Goal: Task Accomplishment & Management: Complete application form

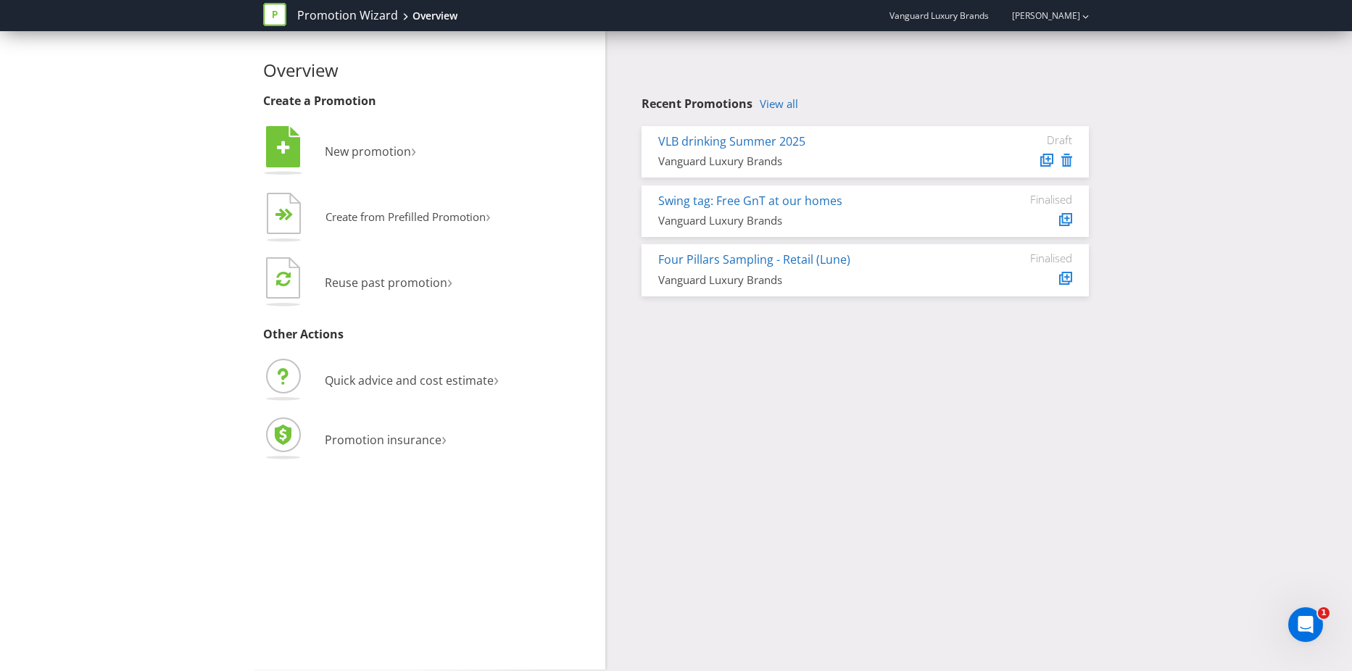
click at [884, 146] on div "VLB drinking Summer 2025" at bounding box center [810, 141] width 305 height 17
click at [788, 140] on link "VLB drinking Summer 2025" at bounding box center [731, 141] width 147 height 16
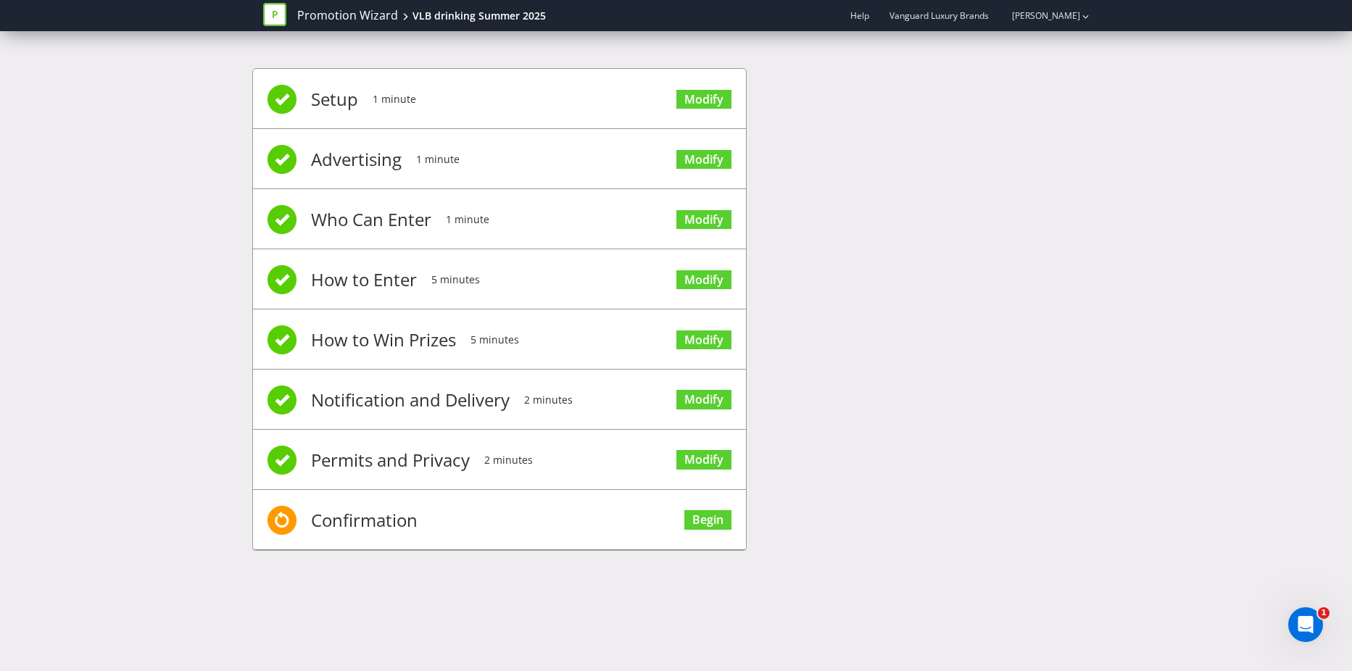
drag, startPoint x: 426, startPoint y: 522, endPoint x: 415, endPoint y: 522, distance: 10.9
click at [426, 522] on li "Confirmation Begin" at bounding box center [499, 520] width 493 height 60
click at [703, 521] on link "Begin" at bounding box center [707, 520] width 47 height 20
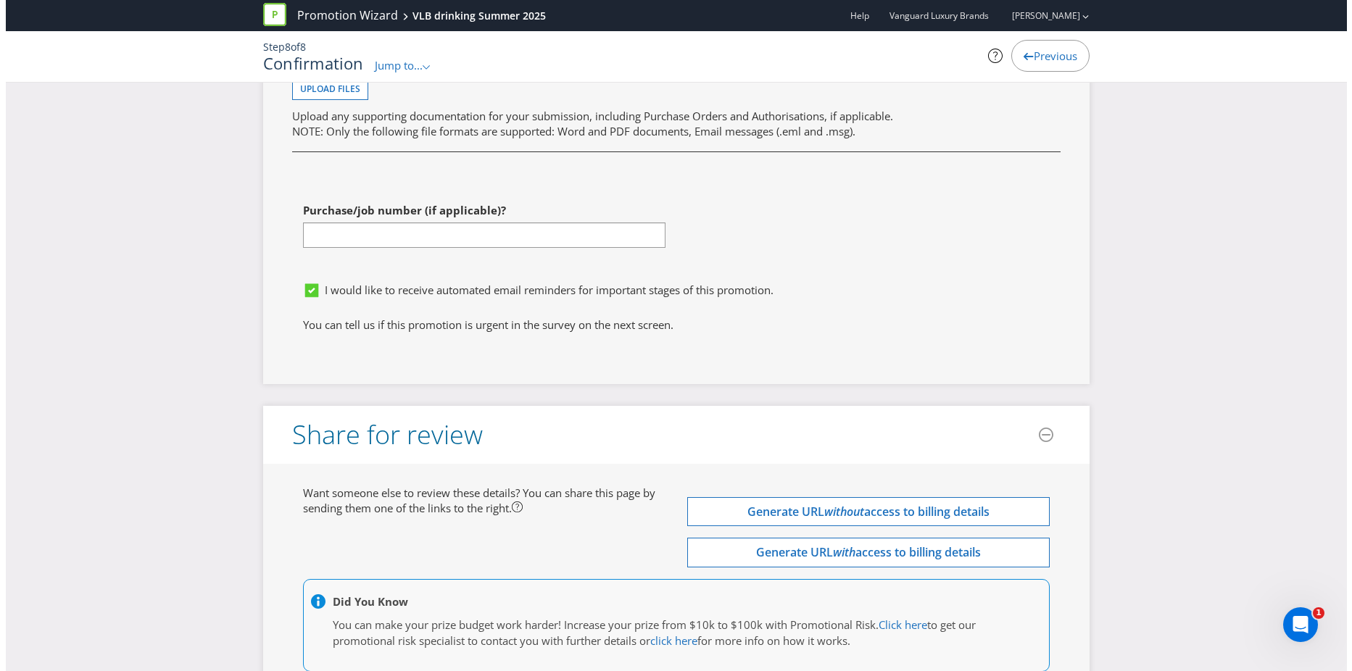
scroll to position [5416, 0]
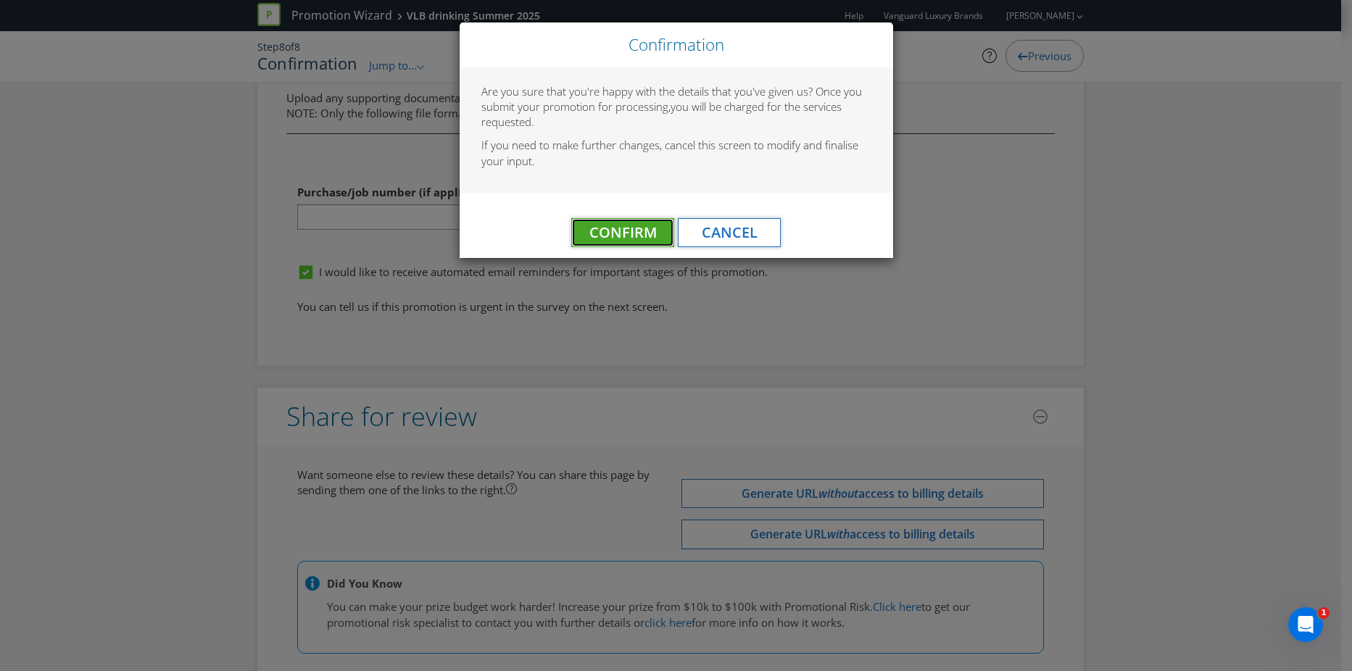
click at [622, 227] on span "Confirm" at bounding box center [622, 233] width 67 height 20
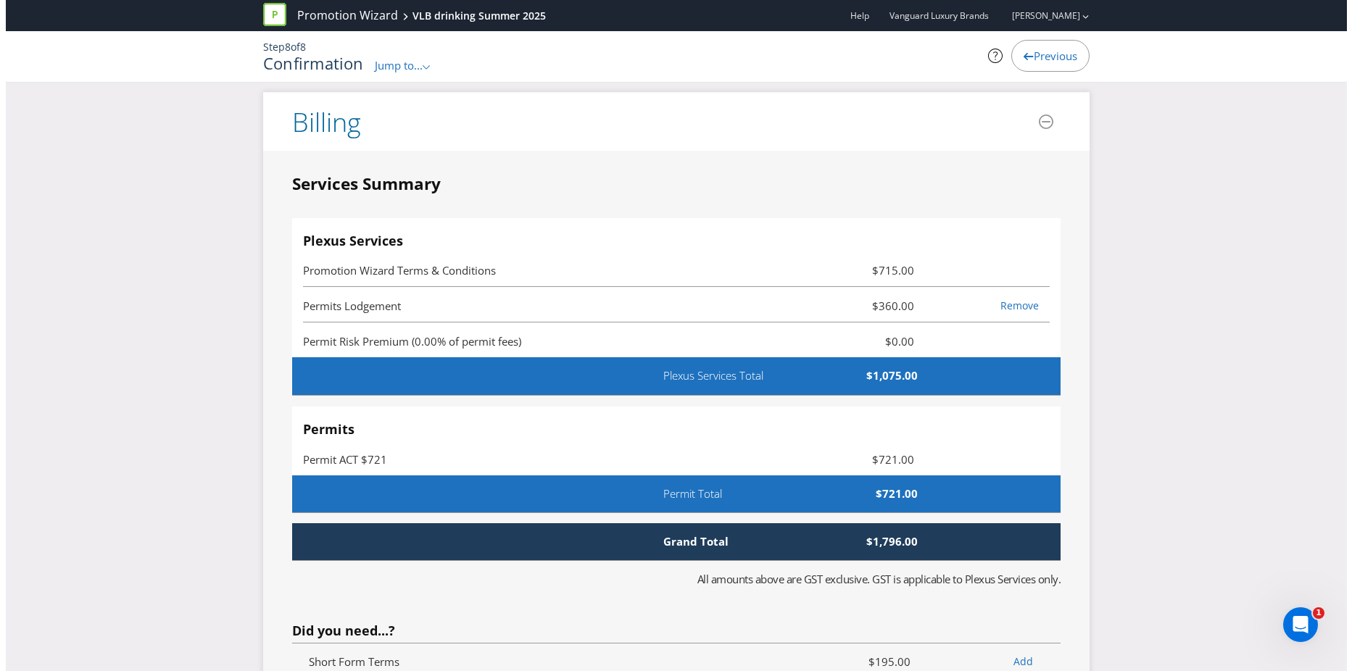
scroll to position [0, 0]
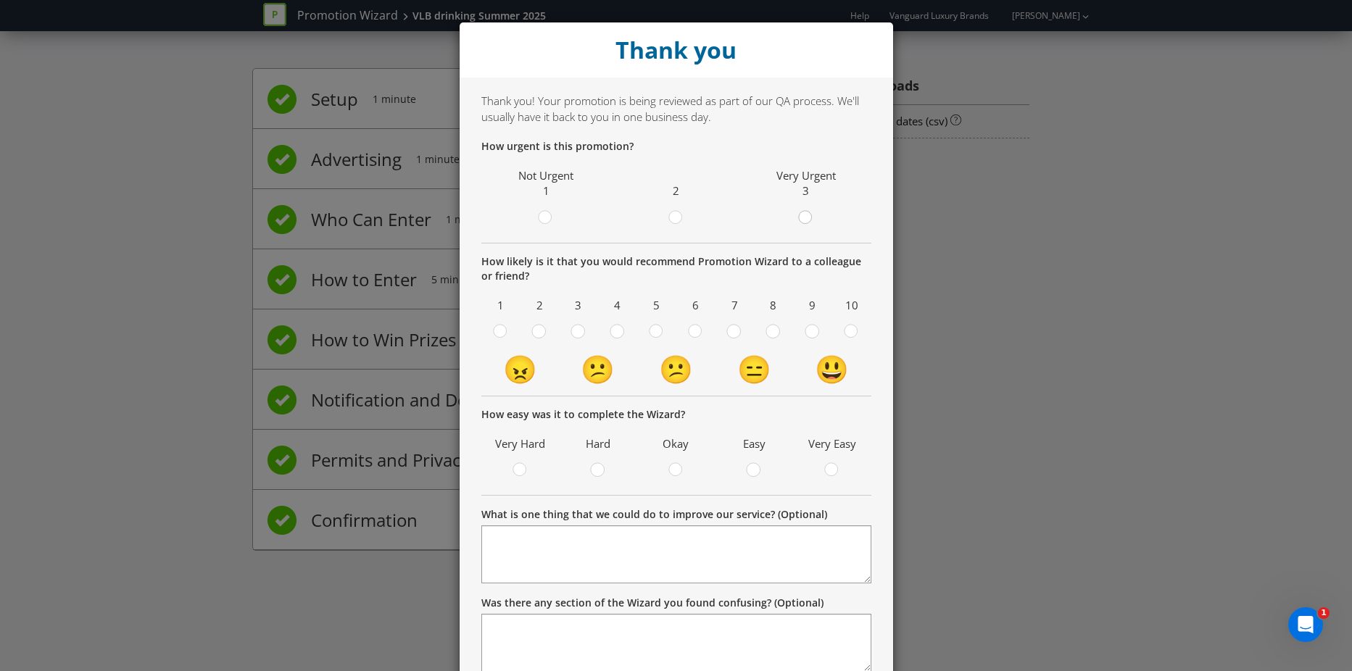
click at [802, 218] on circle at bounding box center [805, 217] width 13 height 13
click at [0, 0] on input "radio" at bounding box center [0, 0] width 0 height 0
click at [809, 329] on div at bounding box center [812, 326] width 7 height 7
click at [0, 0] on input "radio" at bounding box center [0, 0] width 0 height 0
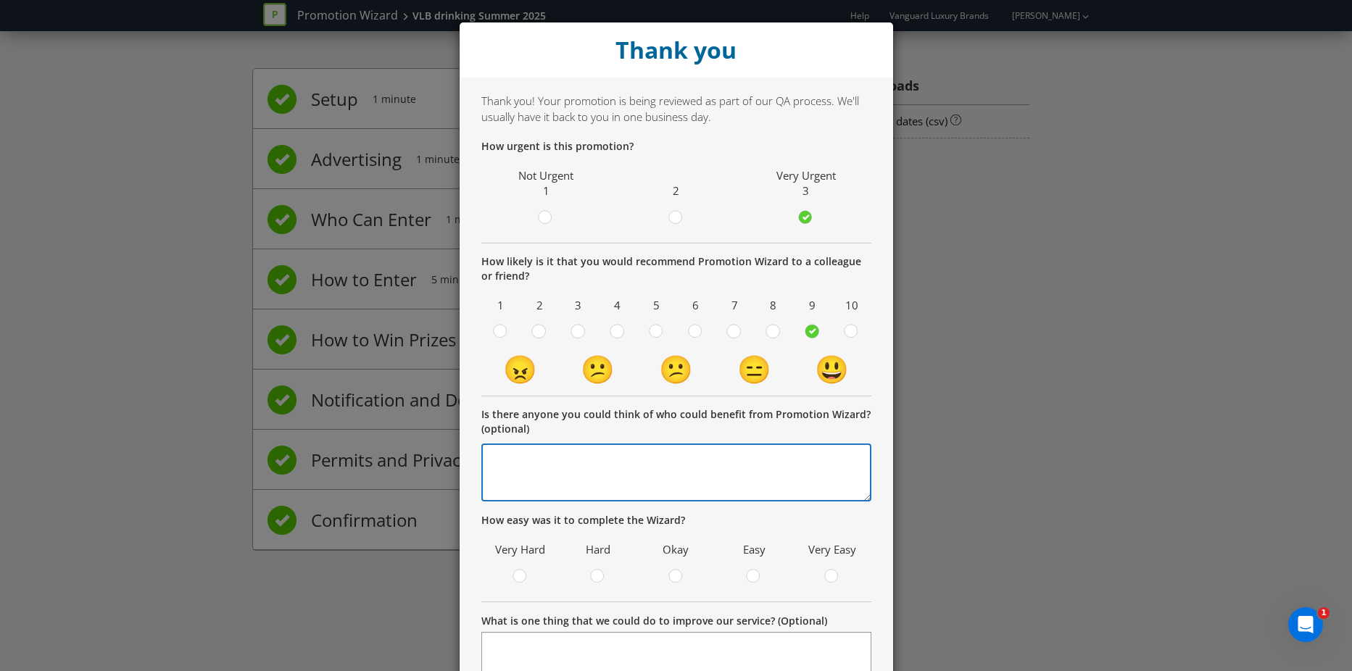
click at [666, 479] on textarea at bounding box center [676, 473] width 390 height 58
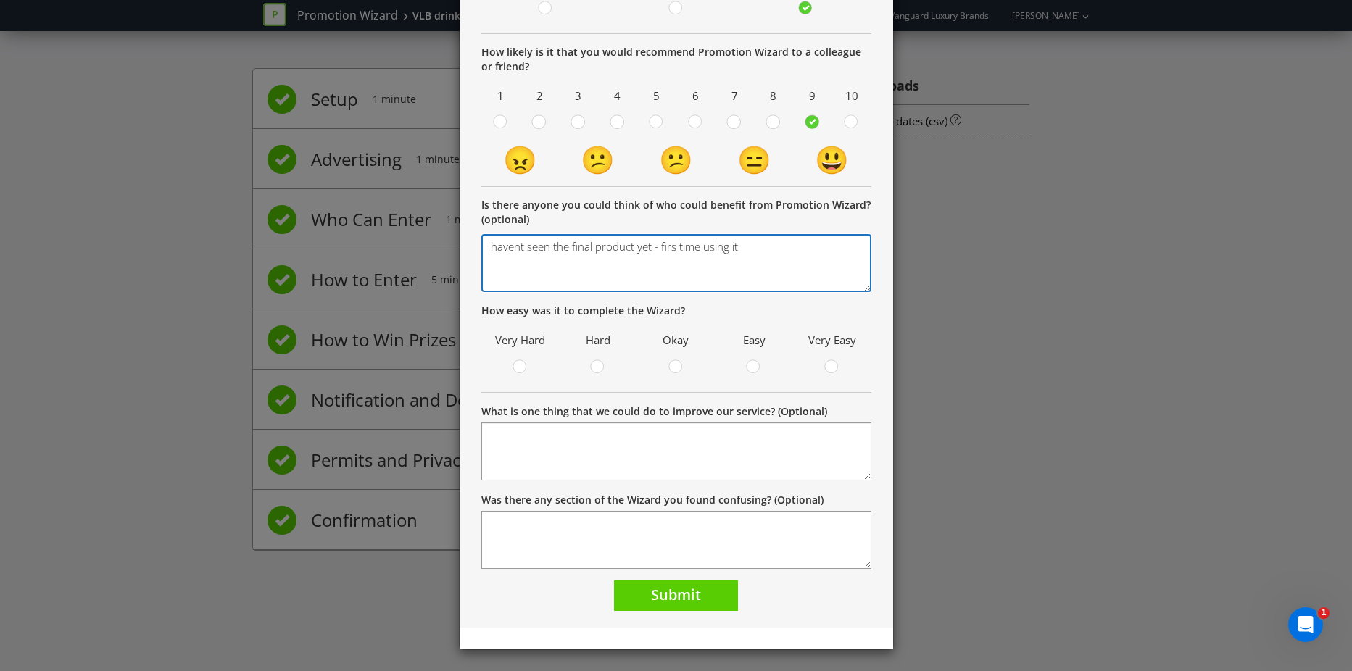
scroll to position [210, 0]
type textarea "havent seen the final product yet - firs time using it"
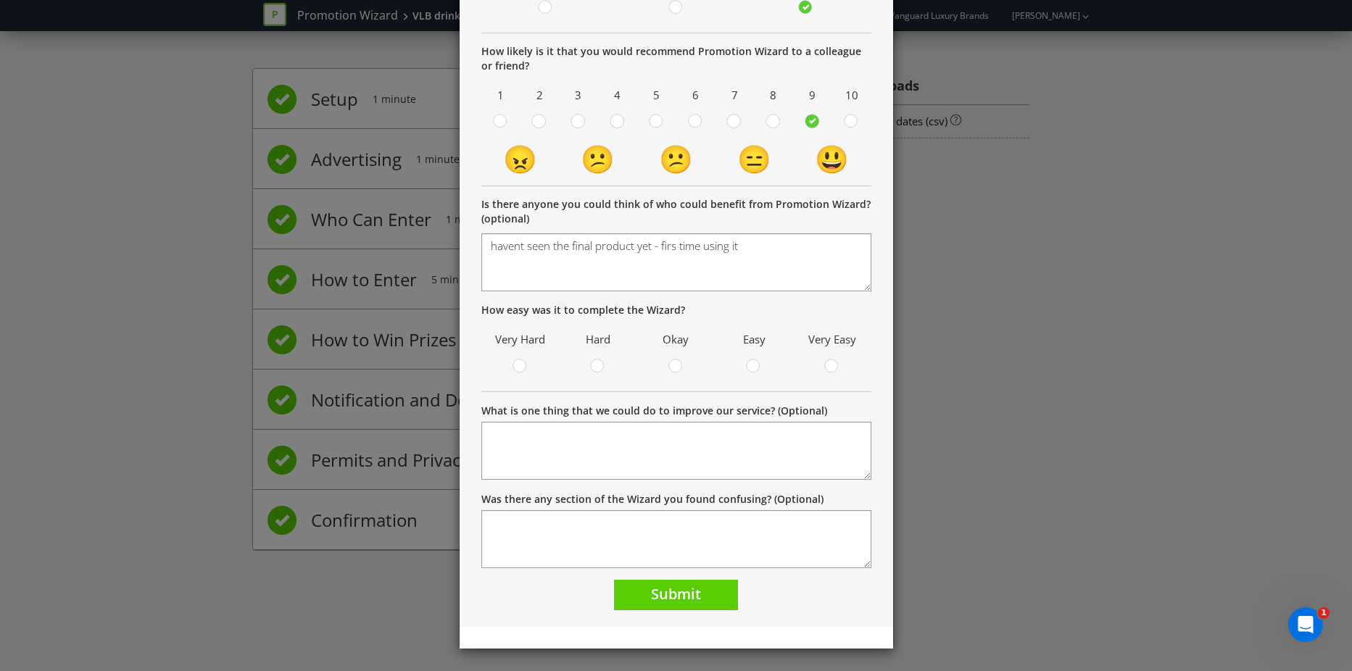
click at [579, 389] on div "How easy was it to complete the Wizard? Very Hard Hard Okay Easy Very Easy" at bounding box center [676, 347] width 390 height 88
click at [829, 364] on div at bounding box center [832, 361] width 7 height 7
click at [0, 0] on input "radio" at bounding box center [0, 0] width 0 height 0
click at [621, 471] on textarea "What is one thing that we could do to improve our service? (Optional)" at bounding box center [676, 451] width 390 height 58
click at [665, 597] on span "Submit" at bounding box center [676, 594] width 50 height 20
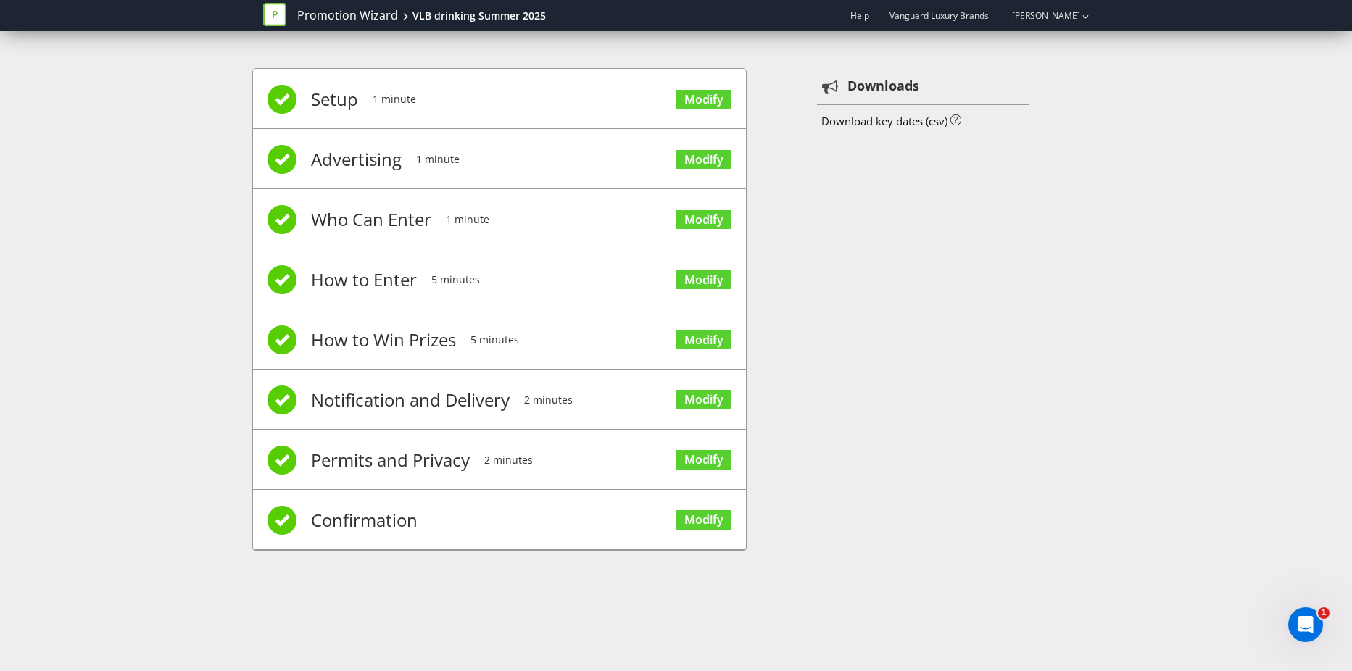
click at [145, 548] on div "Setup 1 minute Modify Advertising 1 minute Modify Who Can Enter 1 minute Modify…" at bounding box center [676, 316] width 1352 height 541
click at [163, 528] on div "Setup 1 minute Modify Advertising 1 minute Modify Who Can Enter 1 minute Modify…" at bounding box center [676, 316] width 1352 height 541
drag, startPoint x: 141, startPoint y: 379, endPoint x: 175, endPoint y: 350, distance: 45.3
click at [136, 380] on div "Setup 1 minute Modify Advertising 1 minute Modify Who Can Enter 1 minute Modify…" at bounding box center [676, 316] width 1352 height 541
